Goal: Find specific page/section: Find specific page/section

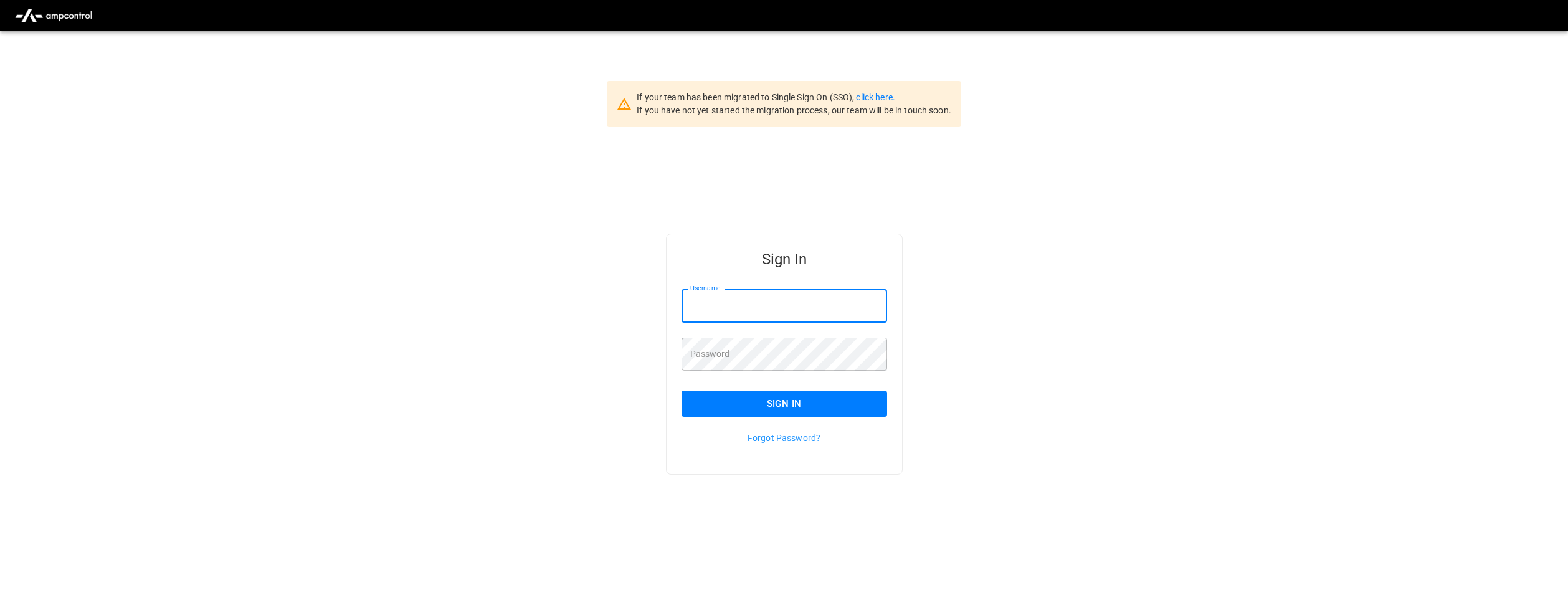
click at [686, 311] on input "Username" at bounding box center [784, 306] width 206 height 33
type input "**********"
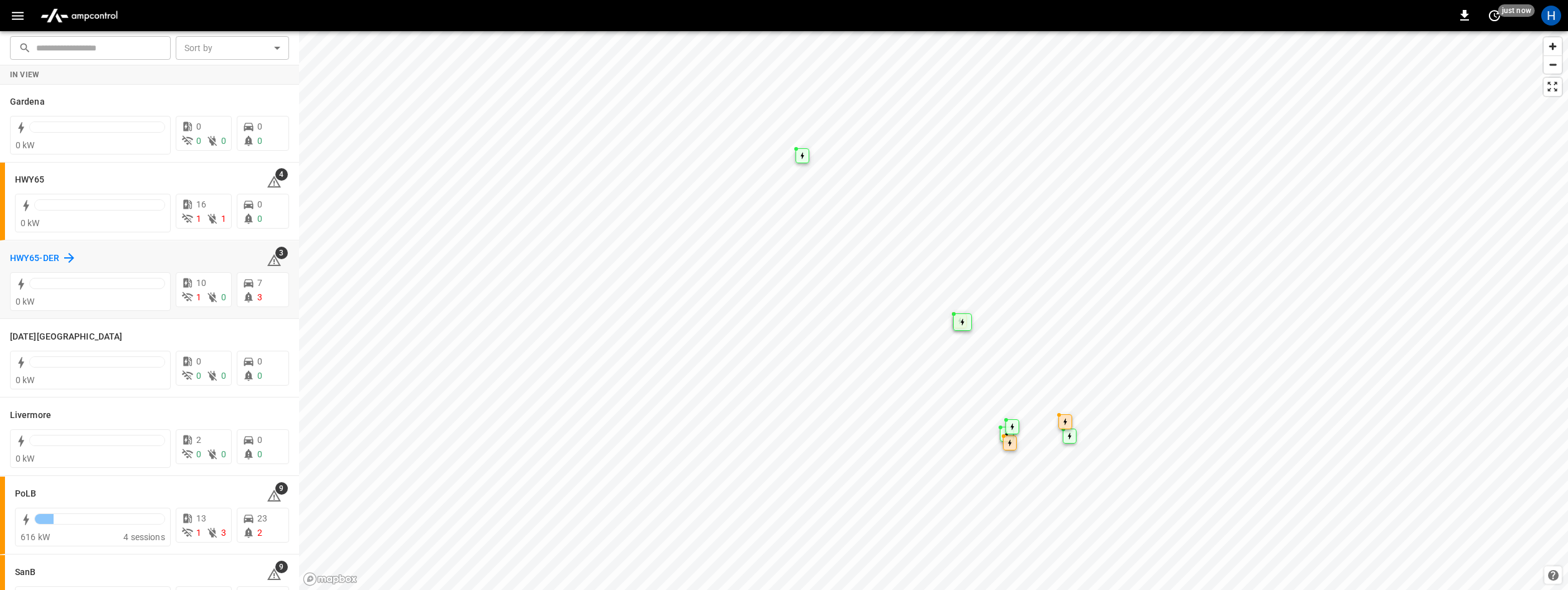
click at [44, 251] on div "HWY65-DER" at bounding box center [43, 258] width 67 height 15
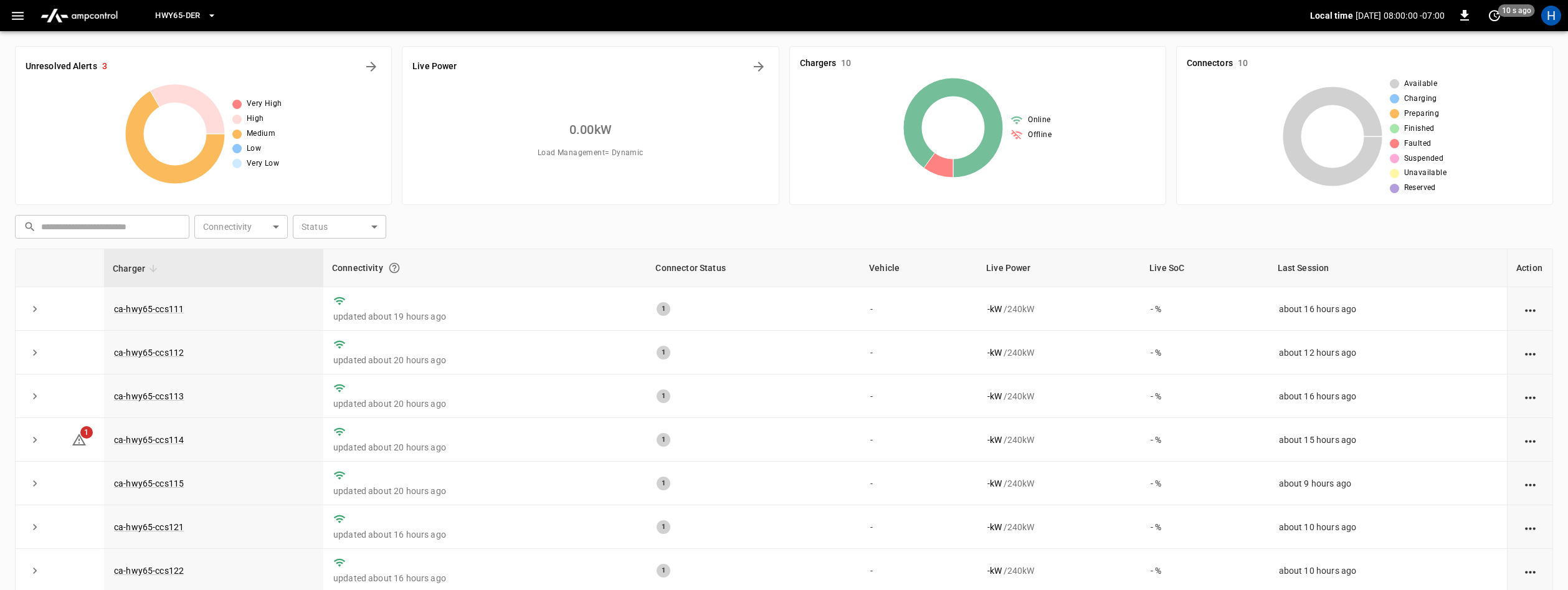
click at [25, 15] on icon "button" at bounding box center [17, 16] width 16 height 16
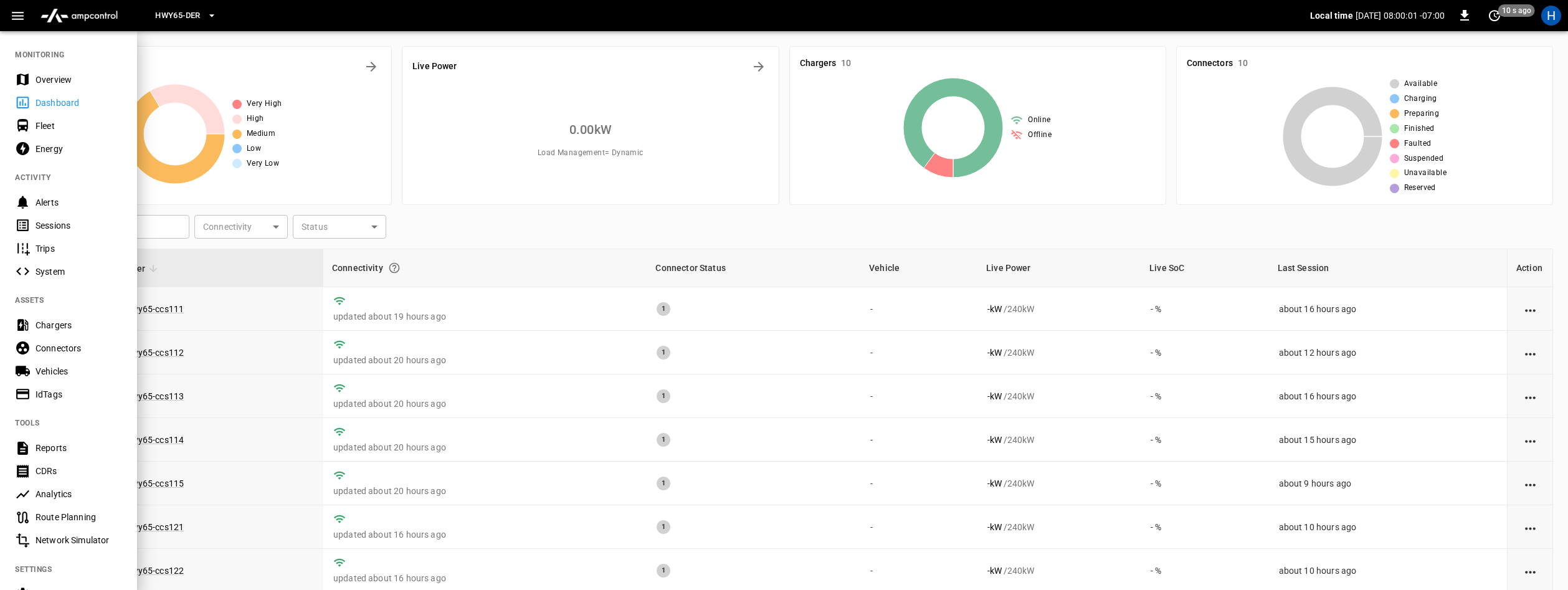
click at [53, 154] on div "Energy" at bounding box center [78, 149] width 87 height 12
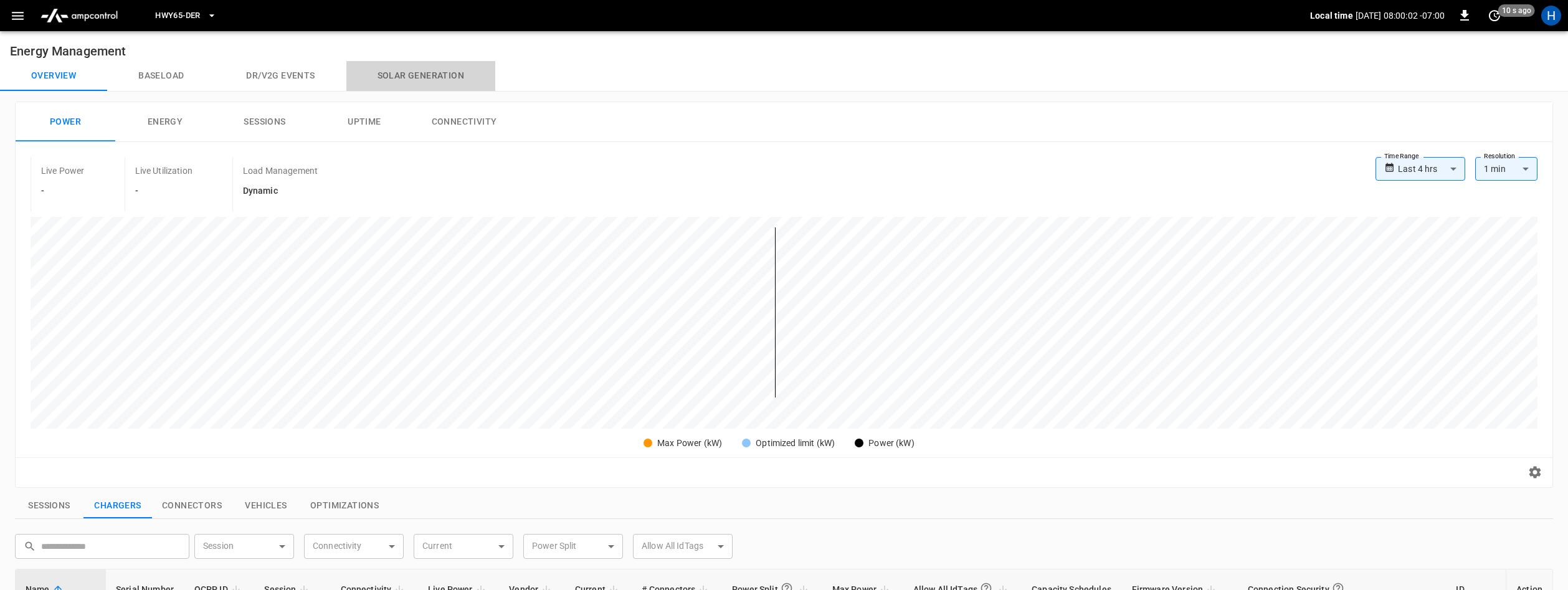
click at [421, 72] on button "Solar generation" at bounding box center [421, 76] width 149 height 30
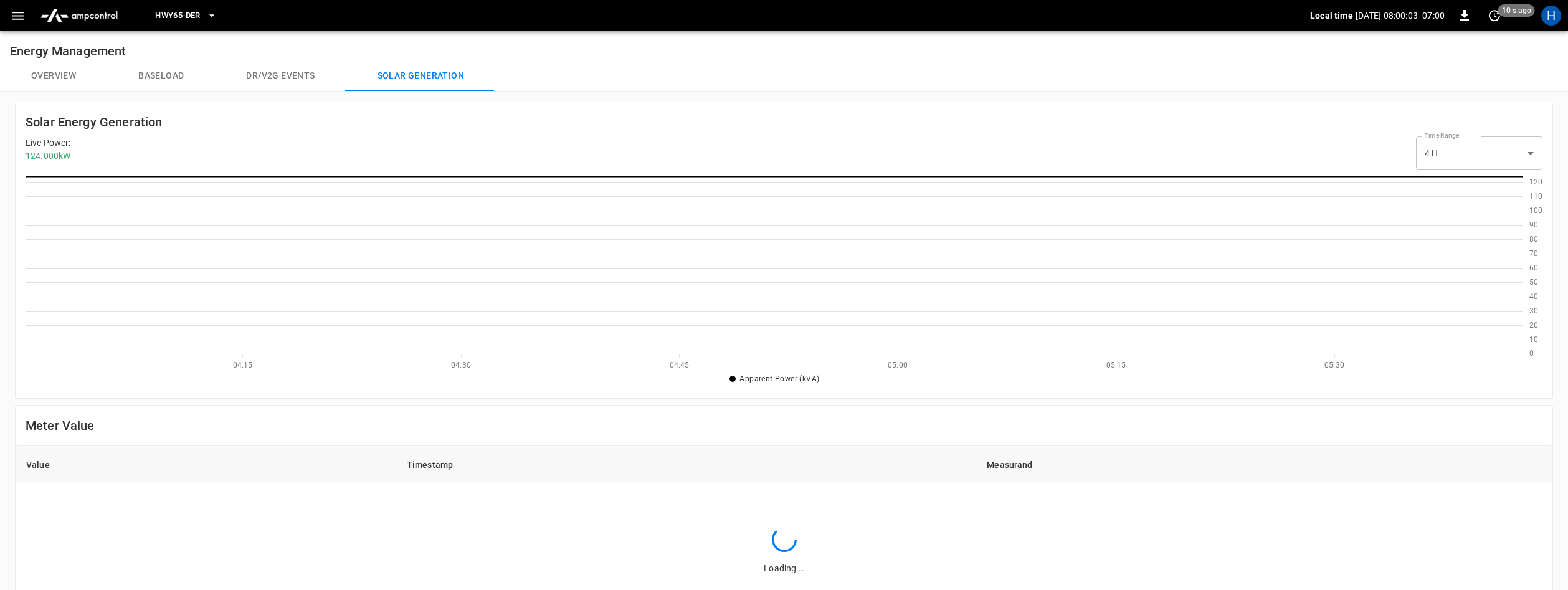
scroll to position [180, 1497]
